Goal: Information Seeking & Learning: Learn about a topic

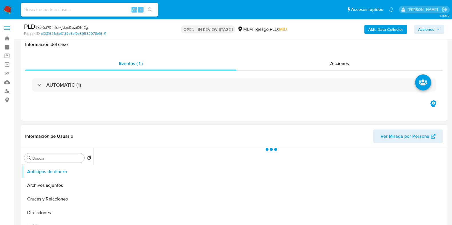
scroll to position [107, 0]
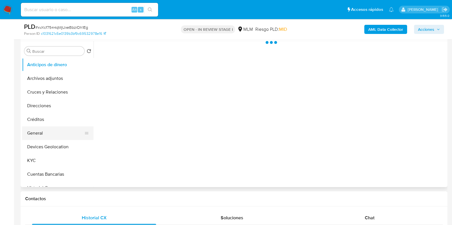
click at [45, 129] on button "General" at bounding box center [55, 134] width 67 height 14
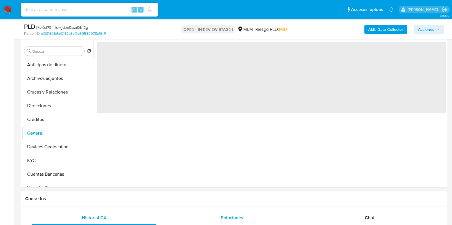
select select "10"
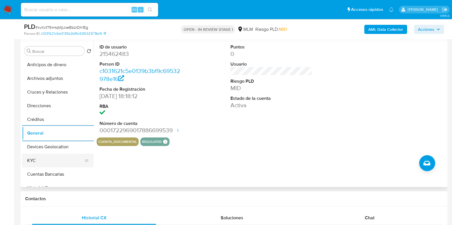
click at [41, 166] on button "KYC" at bounding box center [55, 161] width 67 height 14
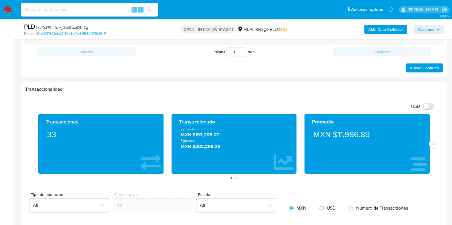
scroll to position [393, 0]
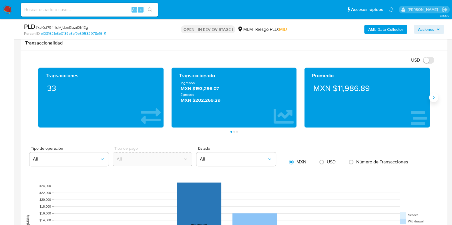
click at [430, 97] on button "Siguiente" at bounding box center [433, 97] width 9 height 9
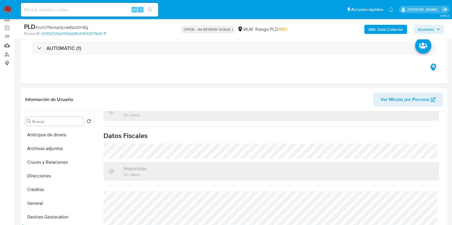
scroll to position [71, 0]
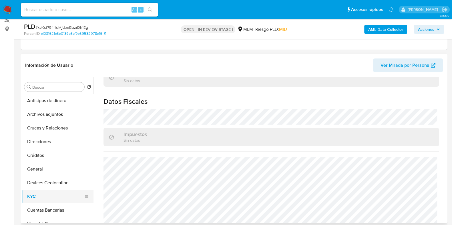
drag, startPoint x: 45, startPoint y: 185, endPoint x: 83, endPoint y: 191, distance: 38.7
click at [45, 185] on button "Devices Geolocation" at bounding box center [57, 183] width 71 height 14
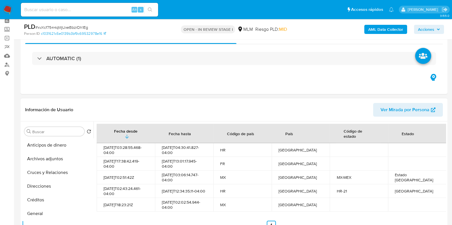
scroll to position [35, 0]
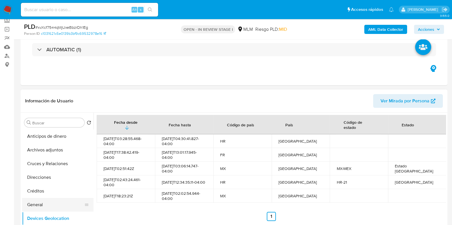
click at [40, 204] on button "General" at bounding box center [55, 205] width 67 height 14
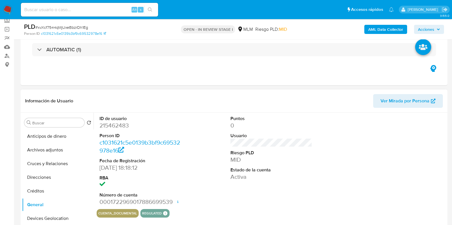
click at [119, 126] on dd "215462483" at bounding box center [140, 126] width 82 height 8
copy dd "215462483"
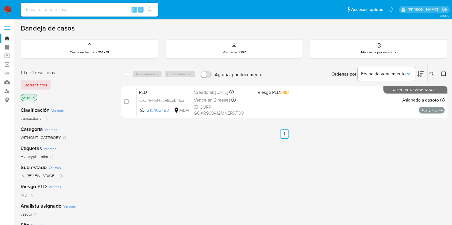
click at [432, 74] on icon at bounding box center [431, 74] width 4 height 4
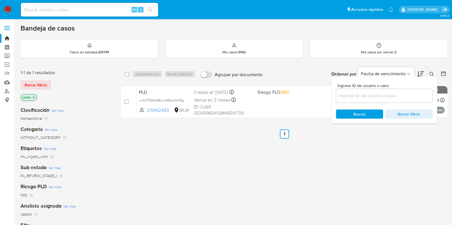
click at [388, 95] on input at bounding box center [384, 95] width 97 height 7
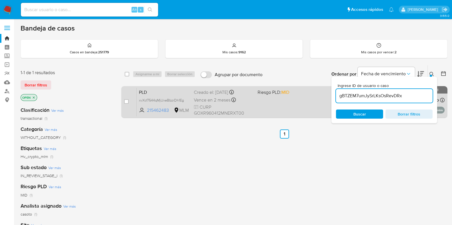
type input "gBTZEM7umJySrLKsOsRevDRx"
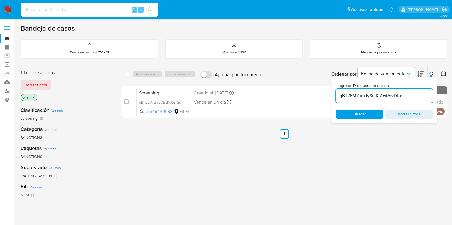
click at [432, 73] on icon at bounding box center [431, 74] width 4 height 4
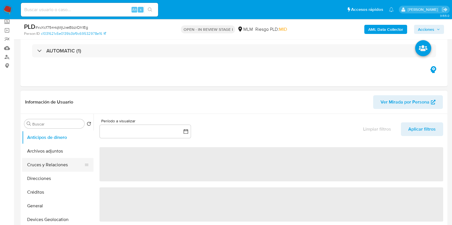
scroll to position [35, 0]
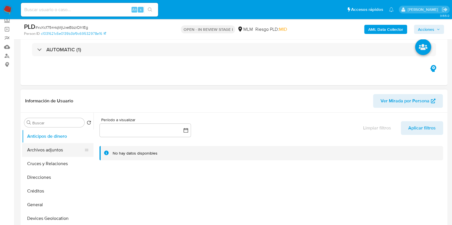
select select "10"
click at [41, 156] on button "Archivos adjuntos" at bounding box center [55, 150] width 67 height 14
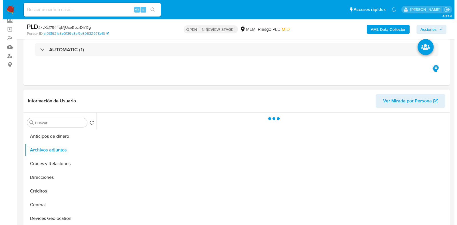
scroll to position [71, 0]
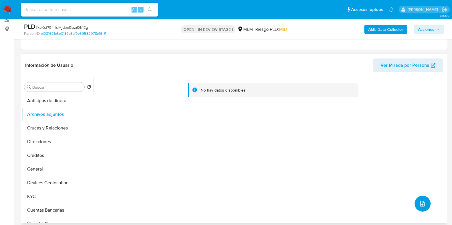
click at [421, 199] on button "upload-file" at bounding box center [422, 204] width 16 height 16
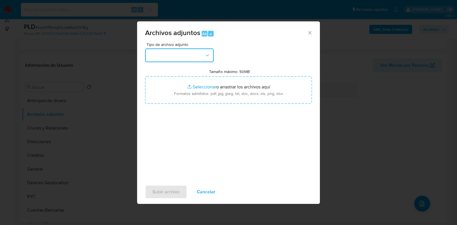
click at [177, 58] on button "button" at bounding box center [179, 56] width 69 height 14
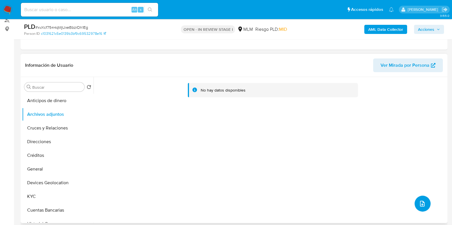
click at [424, 205] on button "upload-file" at bounding box center [422, 204] width 16 height 16
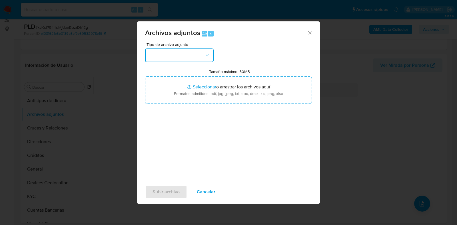
click at [175, 59] on button "button" at bounding box center [179, 56] width 69 height 14
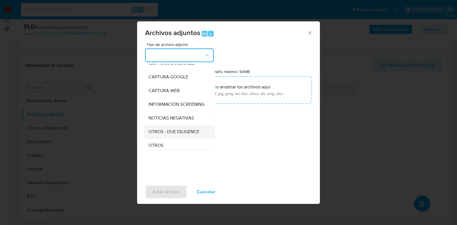
scroll to position [35, 0]
click at [163, 134] on span "OTROS" at bounding box center [156, 132] width 15 height 6
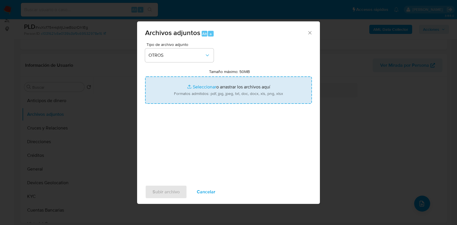
click at [209, 88] on input "Tamaño máximo: 50MB Seleccionar archivos" at bounding box center [228, 90] width 167 height 27
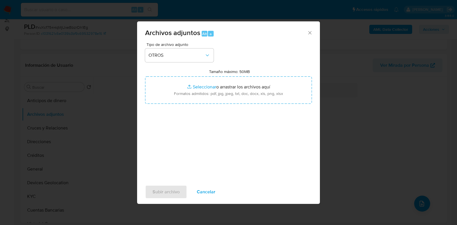
type input "C:\fakepath\215462483_RUTH YAEL GORNIC_AGO2025.pdf"
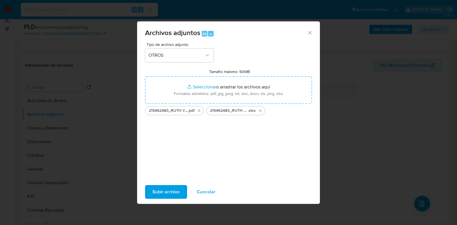
click at [160, 196] on span "Subir archivo" at bounding box center [166, 192] width 27 height 13
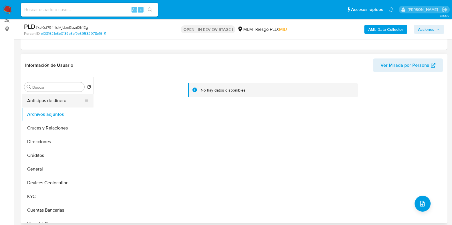
click at [49, 103] on button "Anticipos de dinero" at bounding box center [55, 101] width 67 height 14
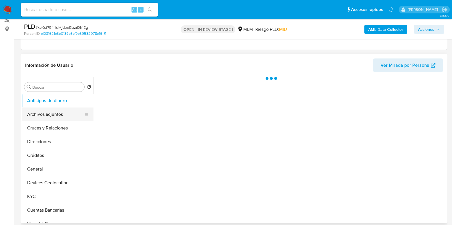
click at [39, 113] on button "Archivos adjuntos" at bounding box center [55, 115] width 67 height 14
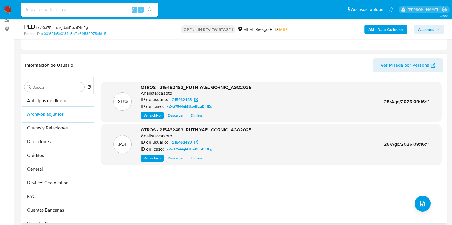
click at [193, 158] on span "Eliminar" at bounding box center [197, 159] width 12 height 6
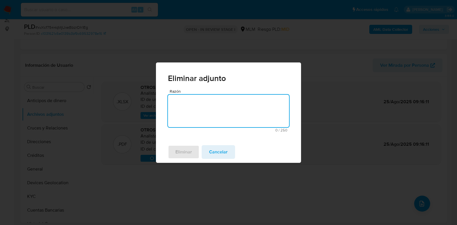
click at [193, 121] on textarea "Razón" at bounding box center [228, 111] width 121 height 33
type textarea "EDICION"
click at [185, 150] on span "Eliminar" at bounding box center [183, 152] width 17 height 13
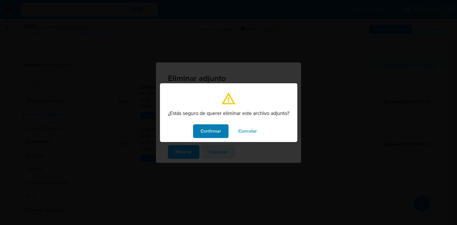
click at [207, 135] on span "Confirmar" at bounding box center [211, 131] width 21 height 13
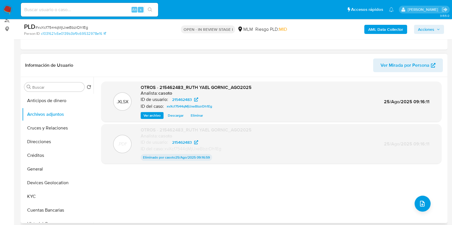
click at [414, 197] on div ".XLSX OTROS - 215462483_RUTH YAEL GORNIC_AGO2025 Analista: casoto ID de usuario…" at bounding box center [271, 150] width 340 height 137
click at [412, 200] on div ".XLSX OTROS - 215462483_RUTH YAEL GORNIC_AGO2025 Analista: casoto ID de usuario…" at bounding box center [271, 150] width 340 height 137
click at [418, 201] on icon "upload-file" at bounding box center [421, 204] width 7 height 7
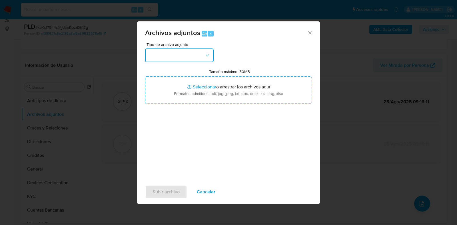
click at [171, 51] on button "button" at bounding box center [179, 56] width 69 height 14
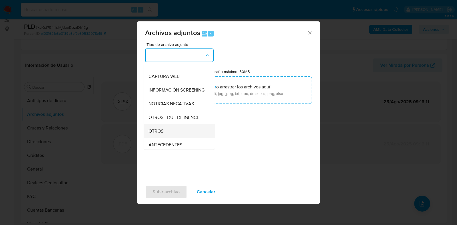
click at [161, 134] on span "OTROS" at bounding box center [156, 132] width 15 height 6
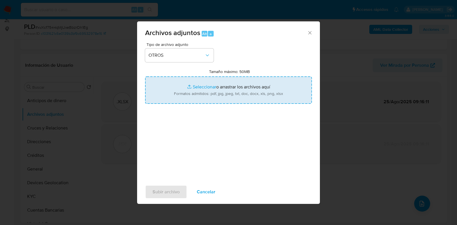
click at [193, 85] on input "Tamaño máximo: 50MB Seleccionar archivos" at bounding box center [228, 90] width 167 height 27
type input "C:\fakepath\215462483 RUTH YAEL GORNIC_AGO2025.pdf"
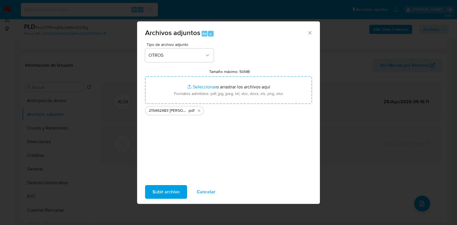
click at [169, 190] on span "Subir archivo" at bounding box center [166, 192] width 27 height 13
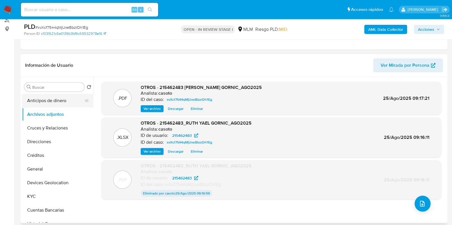
click at [52, 105] on button "Anticipos de dinero" at bounding box center [55, 101] width 67 height 14
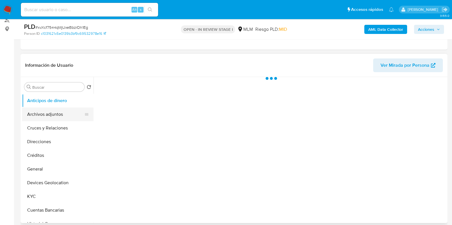
click at [50, 111] on button "Archivos adjuntos" at bounding box center [55, 115] width 67 height 14
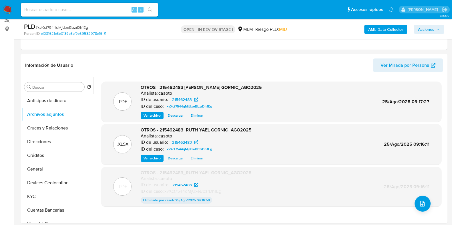
click at [428, 29] on span "Acciones" at bounding box center [426, 29] width 16 height 9
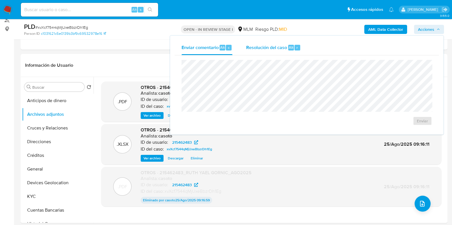
drag, startPoint x: 266, startPoint y: 46, endPoint x: 264, endPoint y: 55, distance: 8.5
click at [266, 47] on span "Resolución del caso" at bounding box center [266, 47] width 41 height 7
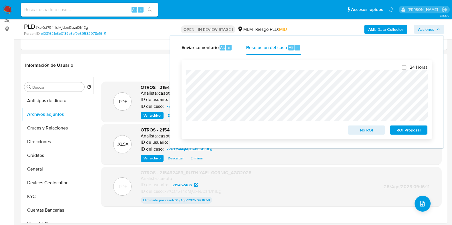
click at [367, 132] on span "No ROI" at bounding box center [366, 130] width 30 height 8
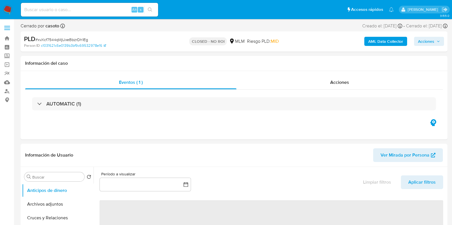
select select "10"
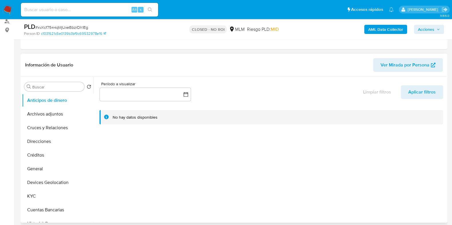
scroll to position [71, 0]
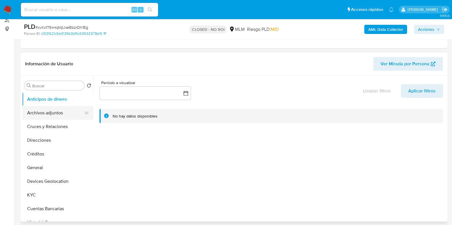
click at [64, 111] on button "Archivos adjuntos" at bounding box center [55, 113] width 67 height 14
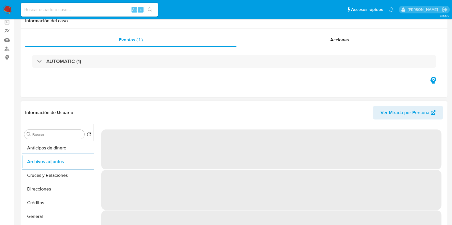
scroll to position [0, 0]
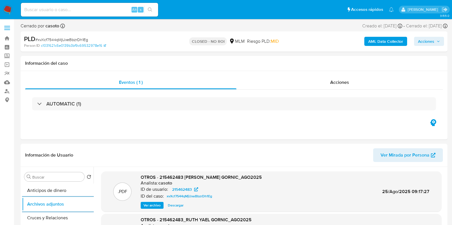
click at [70, 40] on span "# xvXcf7544qMjUxeBbzrDh1Eg" at bounding box center [61, 40] width 53 height 6
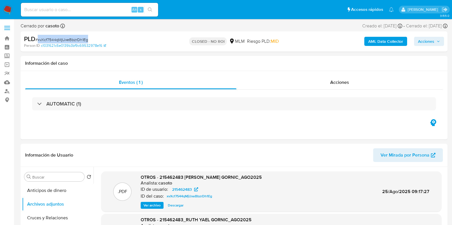
click at [70, 40] on span "# xvXcf7544qMjUxeBbzrDh1Eg" at bounding box center [61, 40] width 53 height 6
copy span "xvXcf7544qMjUxeBbzrDh1Eg"
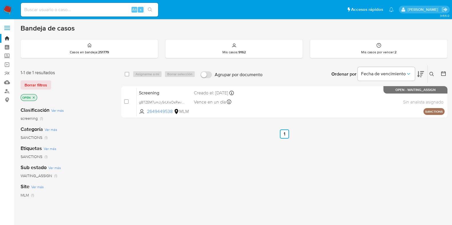
click at [432, 73] on icon at bounding box center [431, 74] width 4 height 4
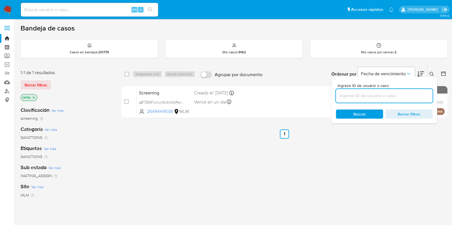
click at [369, 94] on input at bounding box center [384, 95] width 97 height 7
type input "473105227"
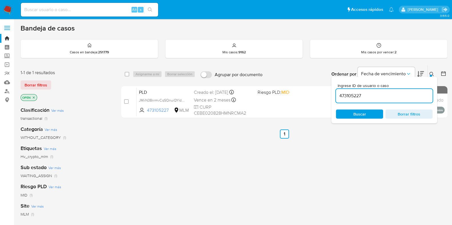
click at [432, 73] on icon at bounding box center [431, 74] width 4 height 4
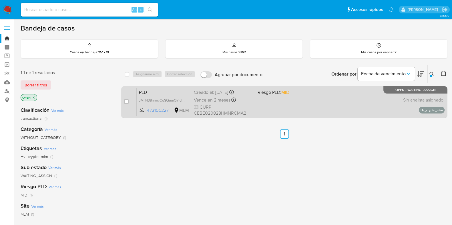
click at [326, 101] on div "PLD JMiiN38nrmvCqSQnuiQYldpy 473105227 MLM Riesgo PLD: MID Creado el: 12/08/202…" at bounding box center [291, 102] width 308 height 29
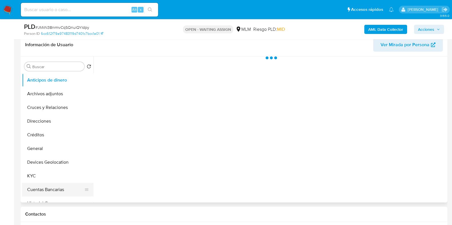
scroll to position [107, 0]
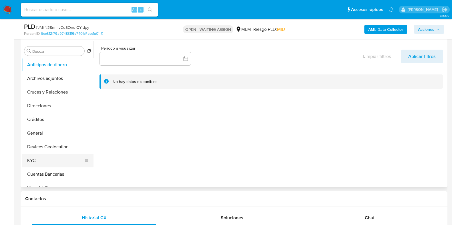
select select "10"
click at [53, 148] on button "Devices Geolocation" at bounding box center [55, 147] width 67 height 14
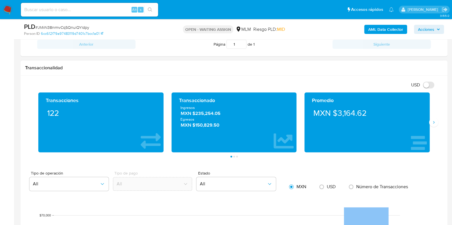
scroll to position [357, 0]
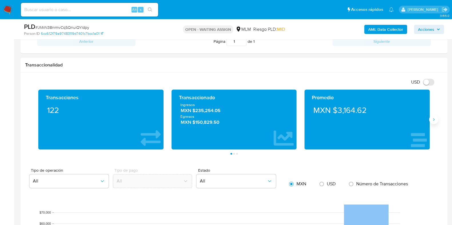
click at [431, 119] on icon "Siguiente" at bounding box center [433, 119] width 5 height 5
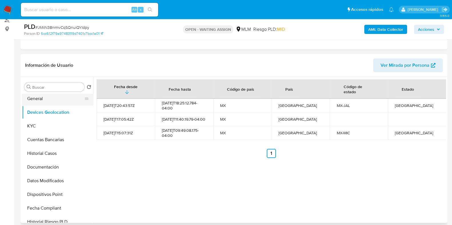
scroll to position [71, 0]
click at [37, 101] on button "General" at bounding box center [55, 98] width 67 height 14
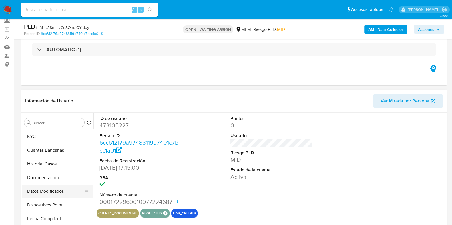
scroll to position [107, 0]
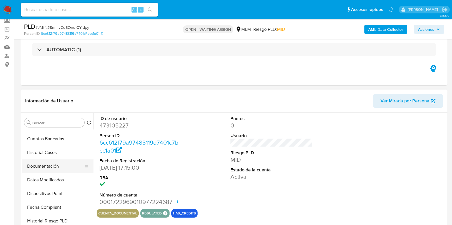
click at [58, 170] on button "Documentación" at bounding box center [55, 167] width 67 height 14
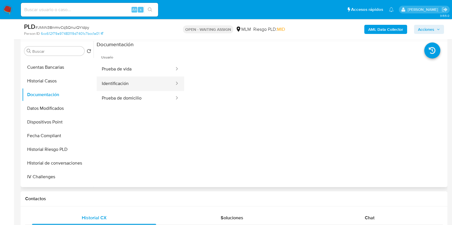
click at [133, 77] on button "Identificación" at bounding box center [136, 84] width 78 height 15
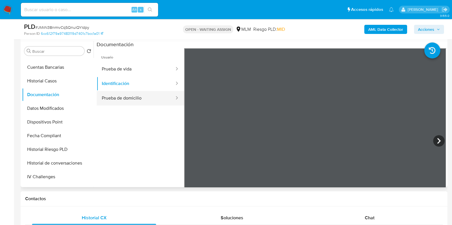
click at [144, 95] on button "Prueba de domicilio" at bounding box center [136, 98] width 78 height 15
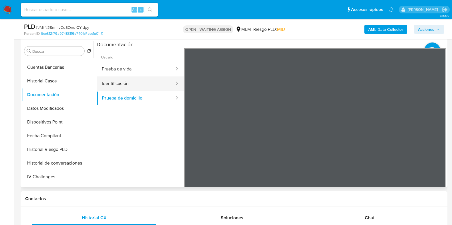
click at [134, 82] on button "Identificación" at bounding box center [136, 84] width 78 height 15
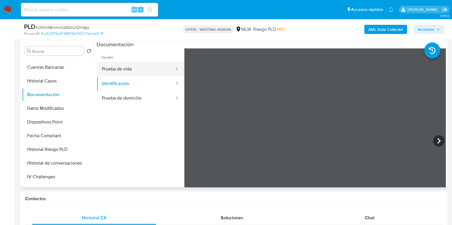
click at [136, 72] on button "Prueba de vida" at bounding box center [136, 69] width 78 height 15
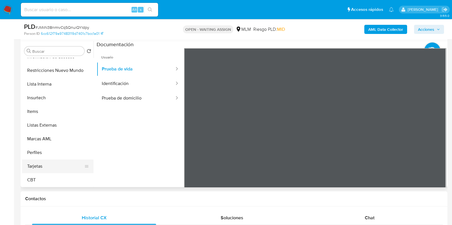
click at [46, 165] on button "Tarjetas" at bounding box center [55, 167] width 67 height 14
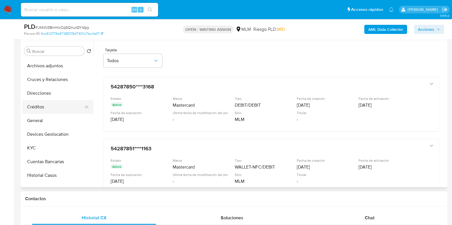
scroll to position [0, 0]
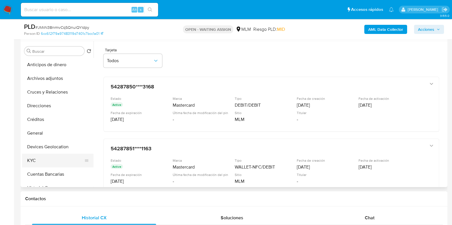
click at [43, 156] on button "KYC" at bounding box center [55, 161] width 67 height 14
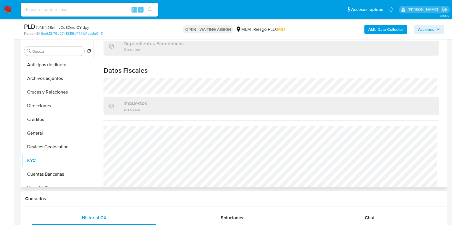
scroll to position [353, 0]
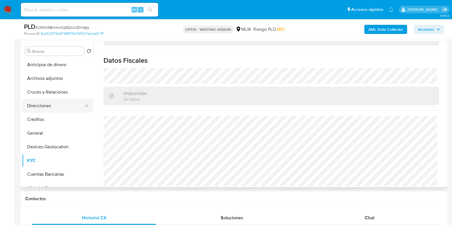
click at [45, 108] on button "Direcciones" at bounding box center [55, 106] width 67 height 14
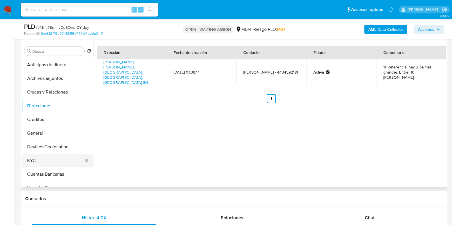
click at [55, 165] on button "KYC" at bounding box center [55, 161] width 67 height 14
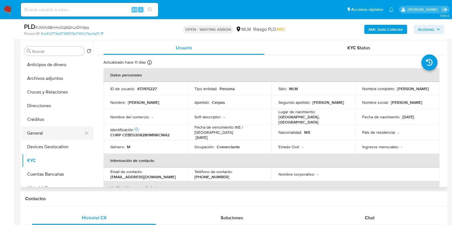
click at [41, 136] on button "General" at bounding box center [55, 134] width 67 height 14
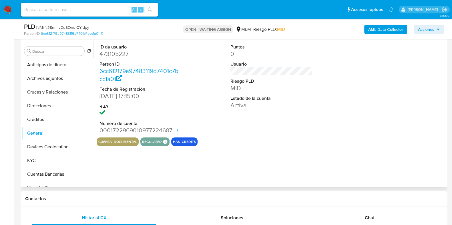
click at [117, 53] on dd "473105227" at bounding box center [140, 54] width 82 height 8
copy dd "473105227"
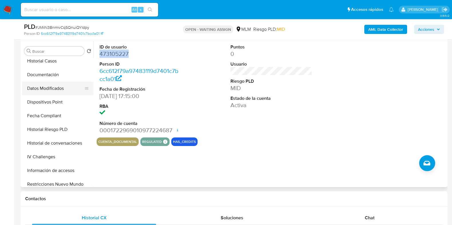
scroll to position [143, 0]
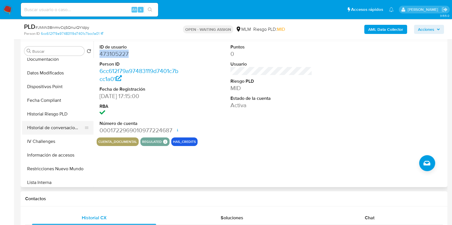
click at [56, 123] on button "Historial de conversaciones" at bounding box center [55, 128] width 67 height 14
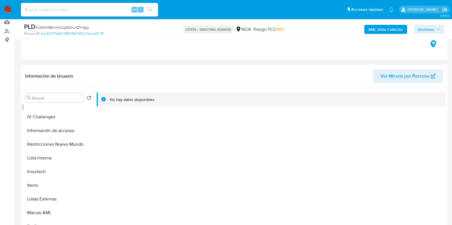
scroll to position [71, 0]
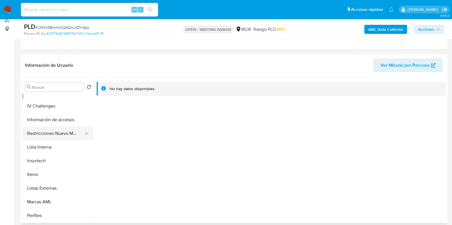
click at [62, 134] on button "Restricciones Nuevo Mundo" at bounding box center [55, 134] width 67 height 14
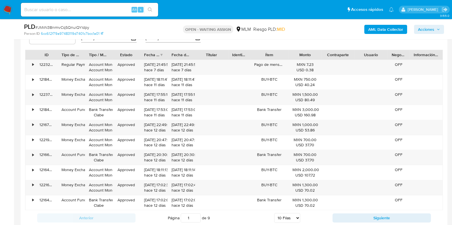
scroll to position [607, 0]
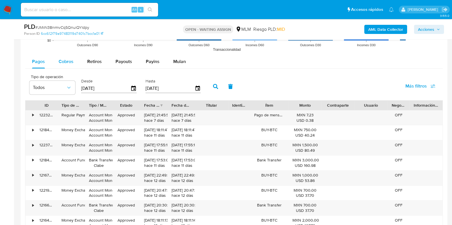
click at [69, 58] on span "Cobros" at bounding box center [66, 61] width 15 height 7
select select "10"
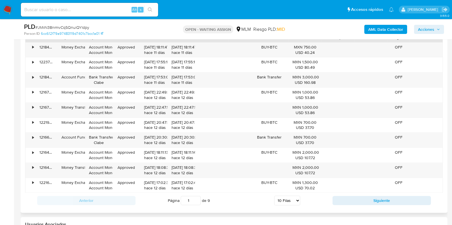
scroll to position [678, 0]
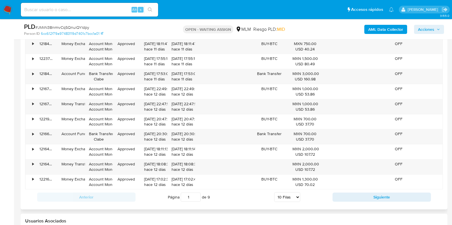
click at [344, 191] on div "Anterior Página 1 de 9 5 Filas 10 Filas 20 Filas 25 Filas 50 Filas 100 Filas Si…" at bounding box center [233, 197] width 417 height 15
click at [341, 193] on button "Siguiente" at bounding box center [381, 197] width 98 height 9
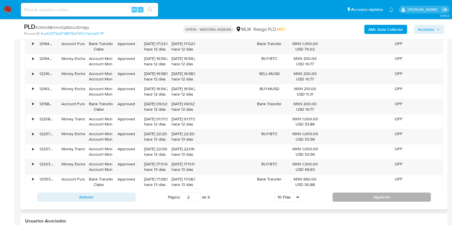
click at [338, 193] on button "Siguiente" at bounding box center [381, 197] width 98 height 9
click at [345, 197] on button "Siguiente" at bounding box center [381, 197] width 98 height 9
type input "4"
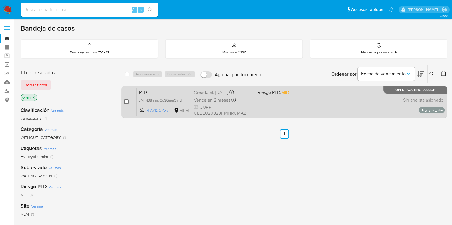
click at [126, 100] on input "checkbox" at bounding box center [126, 101] width 5 height 5
checkbox input "true"
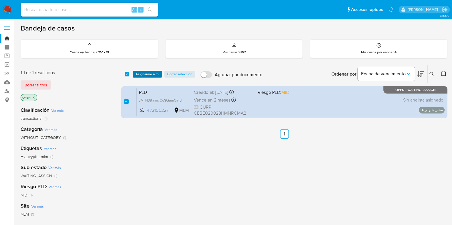
click at [137, 74] on span "Asignarme a mí" at bounding box center [147, 74] width 24 height 6
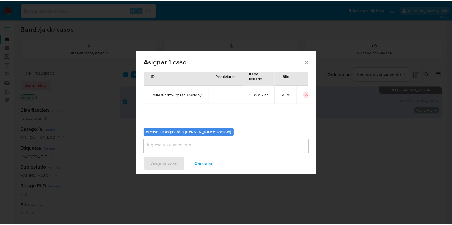
scroll to position [29, 0]
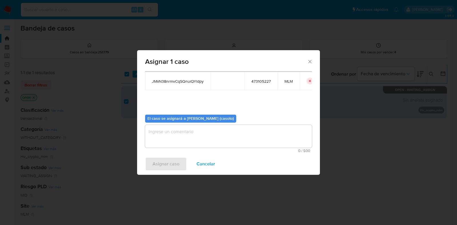
click at [178, 131] on textarea "assign-modal" at bounding box center [228, 136] width 167 height 23
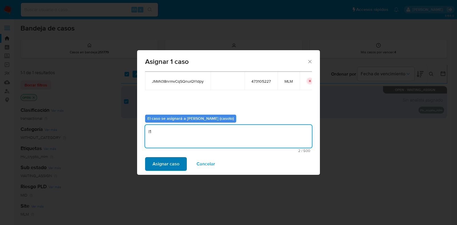
type textarea "l1"
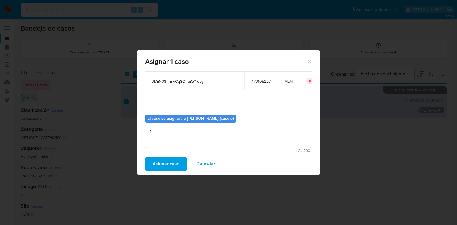
click at [162, 163] on span "Asignar caso" at bounding box center [166, 164] width 27 height 13
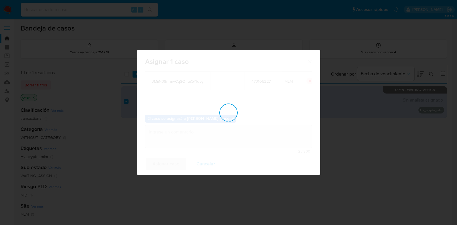
checkbox input "false"
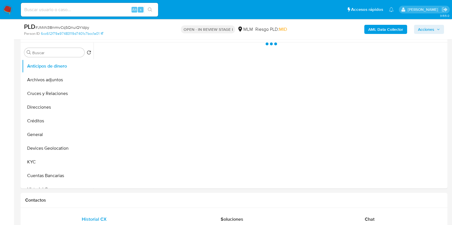
scroll to position [107, 0]
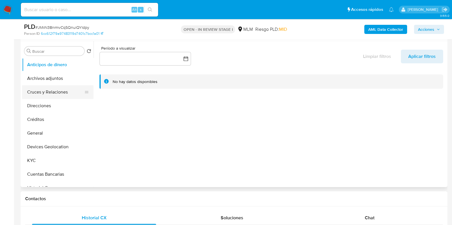
select select "10"
click at [42, 135] on button "General" at bounding box center [55, 134] width 67 height 14
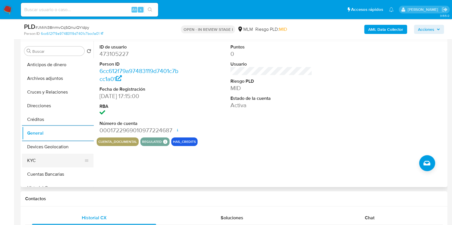
click at [51, 158] on button "KYC" at bounding box center [55, 161] width 67 height 14
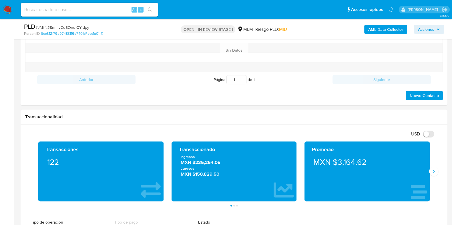
scroll to position [357, 0]
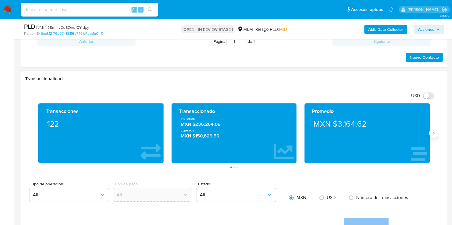
click at [433, 133] on icon "Siguiente" at bounding box center [433, 133] width 5 height 5
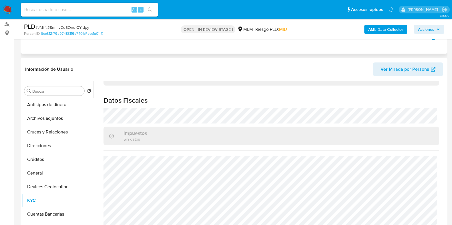
scroll to position [143, 0]
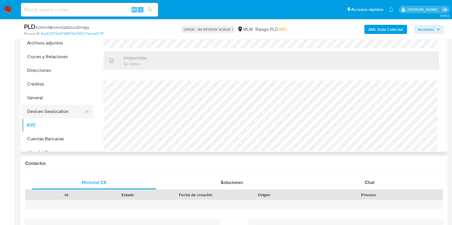
click at [75, 115] on button "Devices Geolocation" at bounding box center [55, 112] width 67 height 14
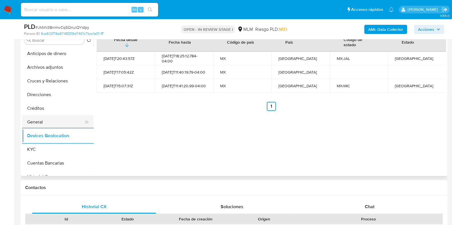
scroll to position [107, 0]
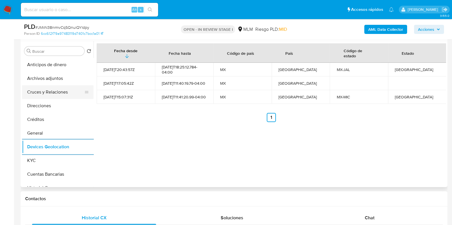
click at [46, 97] on button "Cruces y Relaciones" at bounding box center [55, 92] width 67 height 14
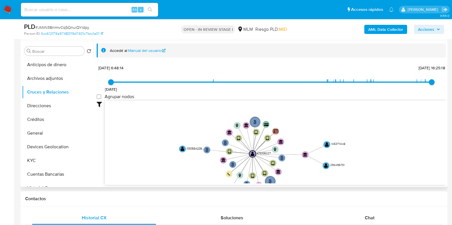
drag, startPoint x: 324, startPoint y: 152, endPoint x: 294, endPoint y: 176, distance: 38.4
click at [294, 176] on icon "user-473105227  473105227 phone-28ba8ab6c7b4b40dfbcff9eaf9da9342  person-6cc6…" at bounding box center [275, 142] width 341 height 83
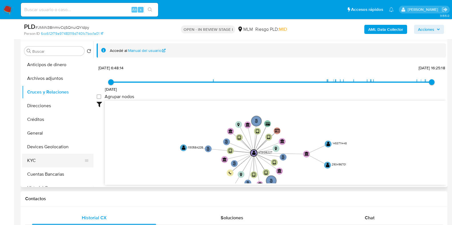
click at [34, 162] on button "KYC" at bounding box center [55, 161] width 67 height 14
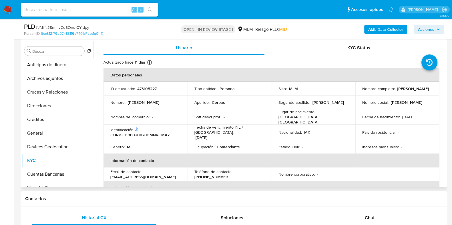
drag, startPoint x: 405, startPoint y: 91, endPoint x: 361, endPoint y: 92, distance: 43.7
click at [362, 91] on div "Nombre completo : [PERSON_NAME]" at bounding box center [397, 88] width 70 height 5
copy p "[PERSON_NAME]"
click at [229, 175] on p "[PHONE_NUMBER]" at bounding box center [211, 177] width 35 height 5
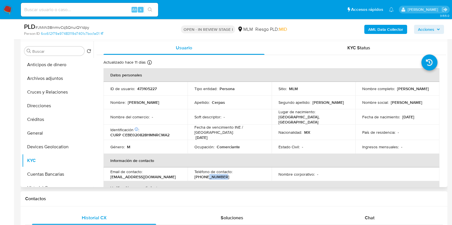
copy p "4846421"
drag, startPoint x: 165, startPoint y: 173, endPoint x: 109, endPoint y: 175, distance: 56.6
click at [109, 175] on td "Email de contacto : [EMAIL_ADDRESS][DOMAIN_NAME]" at bounding box center [145, 175] width 84 height 14
copy p "[EMAIL_ADDRESS][DOMAIN_NAME]"
click at [146, 91] on p "473105227" at bounding box center [146, 88] width 19 height 5
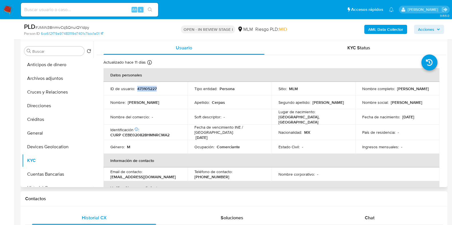
click at [146, 91] on p "473105227" at bounding box center [146, 88] width 19 height 5
copy p "473105227"
